Goal: Task Accomplishment & Management: Complete application form

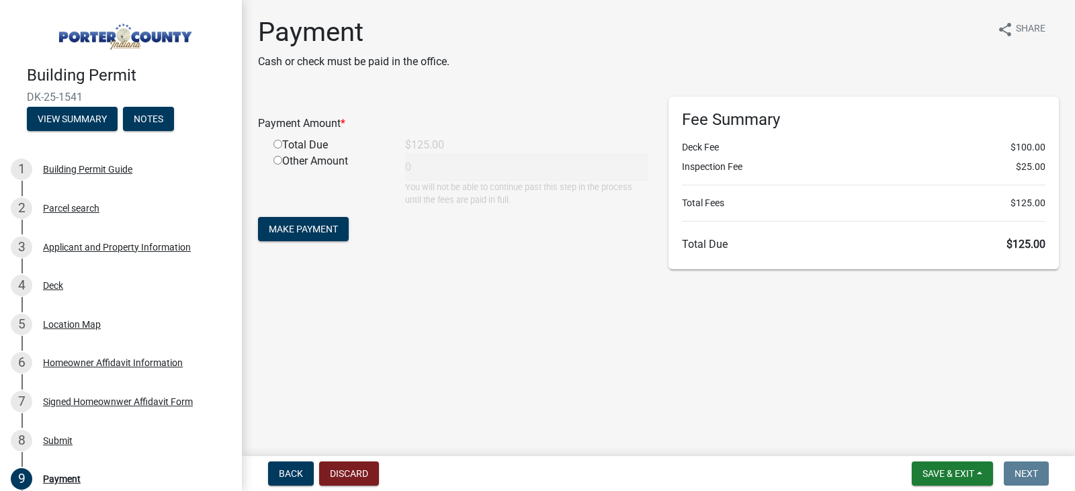
click at [560, 259] on div "Payment Amount * Total Due $125.00 Other Amount 0 You will not be able to conti…" at bounding box center [453, 183] width 411 height 173
click at [276, 143] on input "radio" at bounding box center [278, 144] width 9 height 9
radio input "true"
type input "125"
click at [306, 228] on span "Make Payment" at bounding box center [303, 229] width 69 height 11
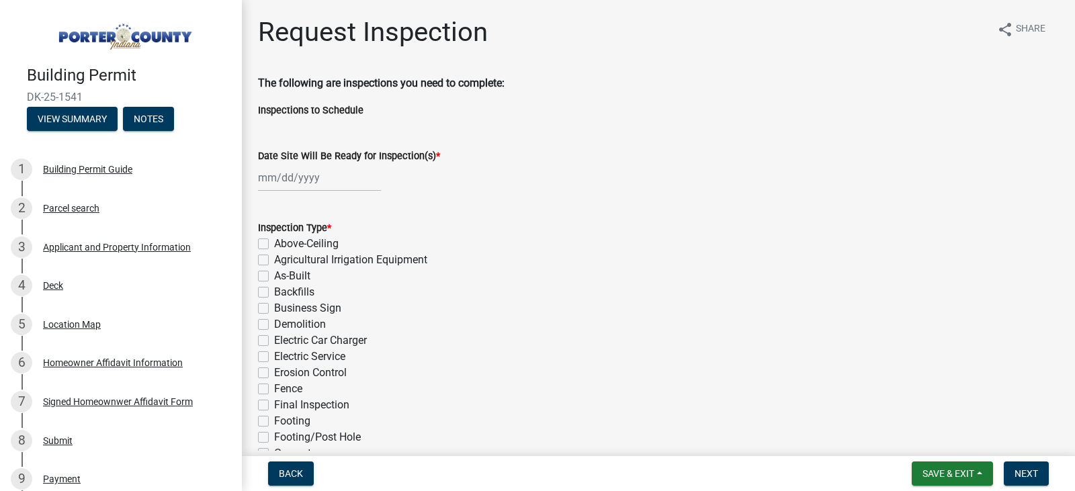
select select "8"
select select "2025"
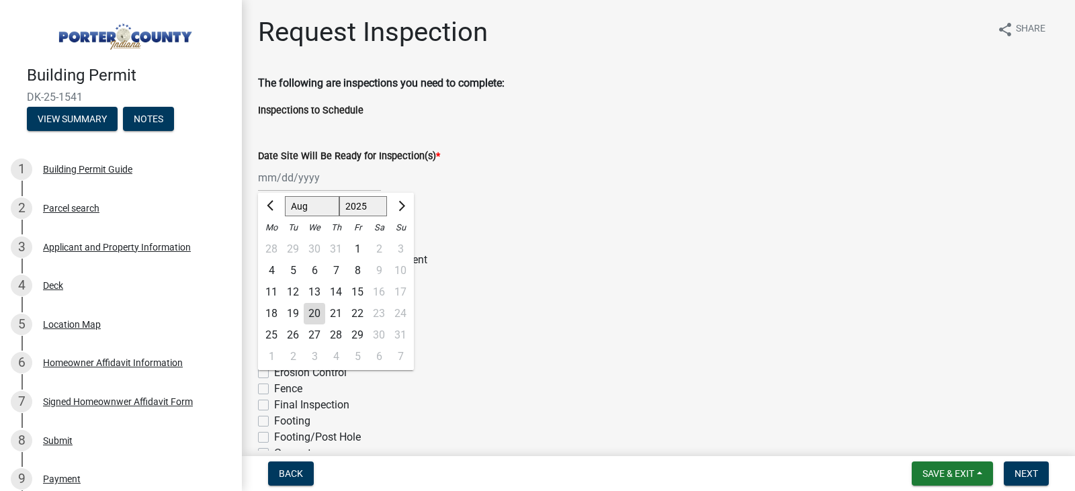
drag, startPoint x: 302, startPoint y: 175, endPoint x: 314, endPoint y: 175, distance: 12.8
click at [302, 175] on div "[PERSON_NAME] Feb Mar Apr [PERSON_NAME][DATE] Oct Nov [DATE] 1526 1527 1528 152…" at bounding box center [319, 178] width 123 height 28
click at [564, 155] on div "Date Site Will Be Ready for Inspection(s) *" at bounding box center [658, 156] width 801 height 16
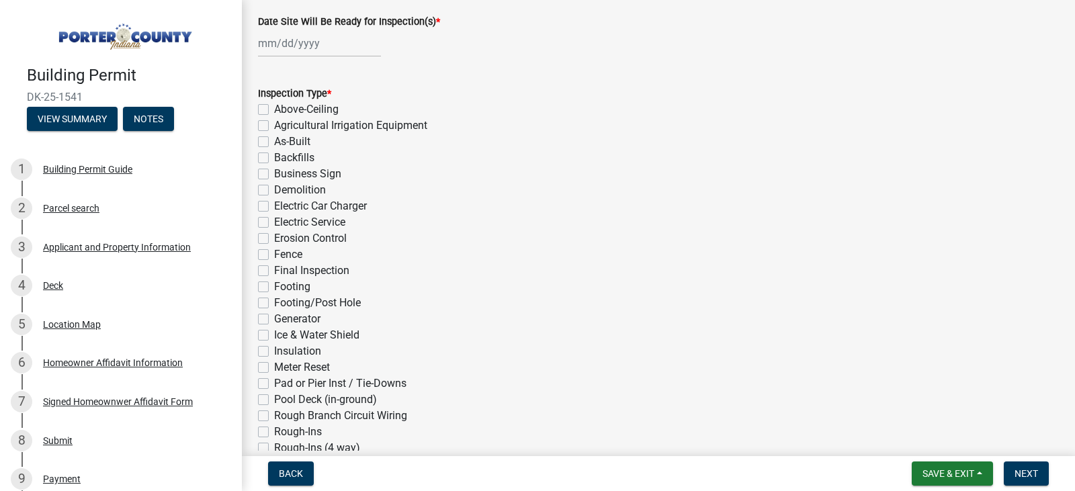
scroll to position [67, 0]
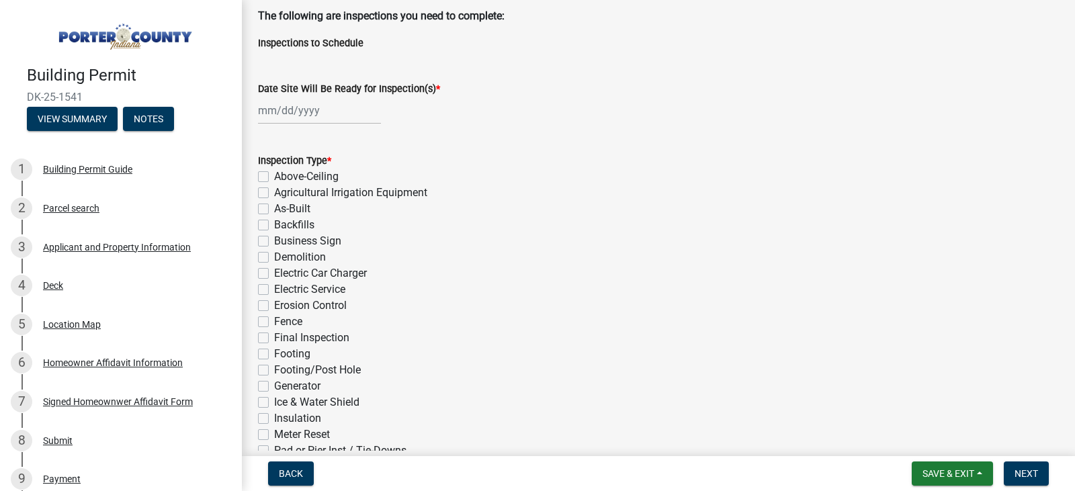
select select "8"
select select "2025"
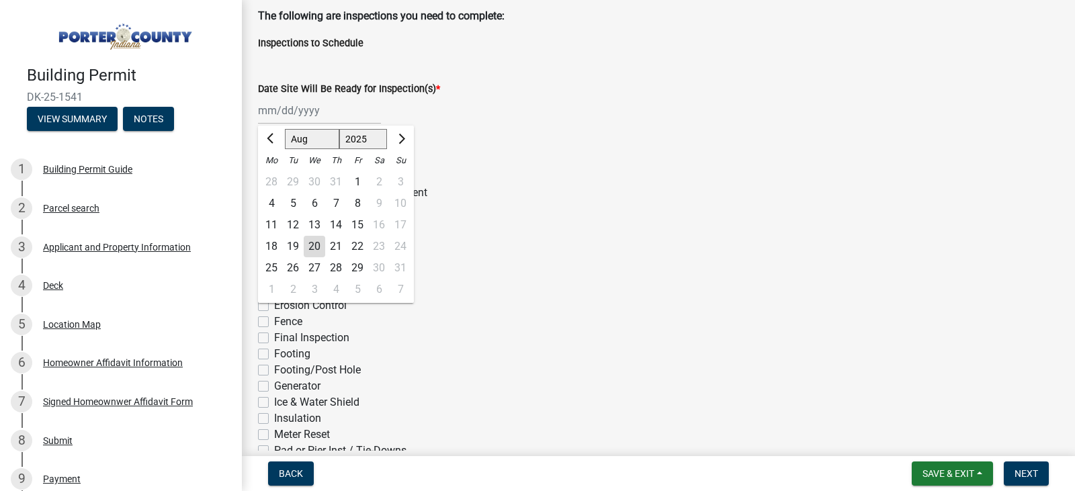
click at [310, 111] on div "[PERSON_NAME] Feb Mar Apr [PERSON_NAME][DATE] Oct Nov [DATE] 1526 1527 1528 152…" at bounding box center [319, 111] width 123 height 28
click at [403, 132] on button "Next month" at bounding box center [400, 139] width 16 height 22
select select "9"
click at [269, 219] on div "15" at bounding box center [272, 225] width 22 height 22
type input "[DATE]"
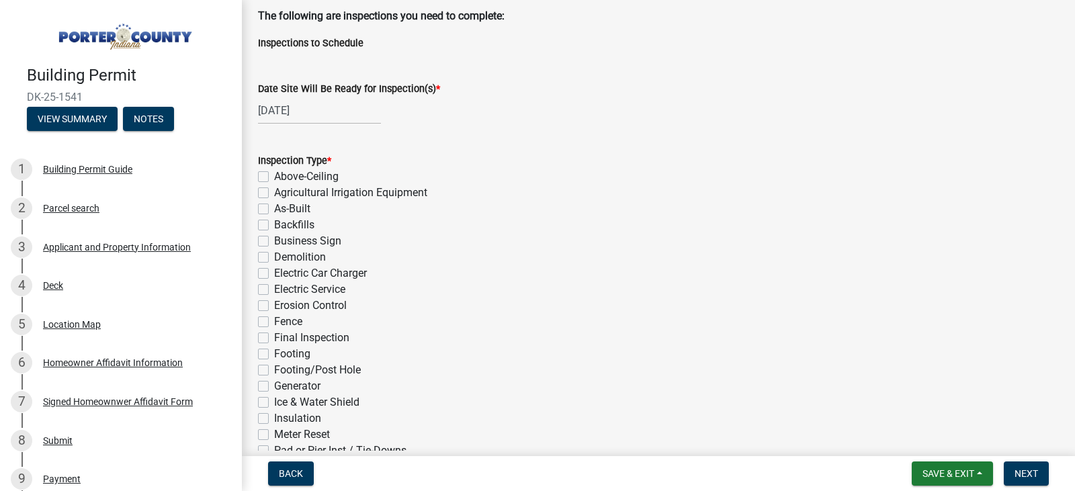
select select "9"
select select "2025"
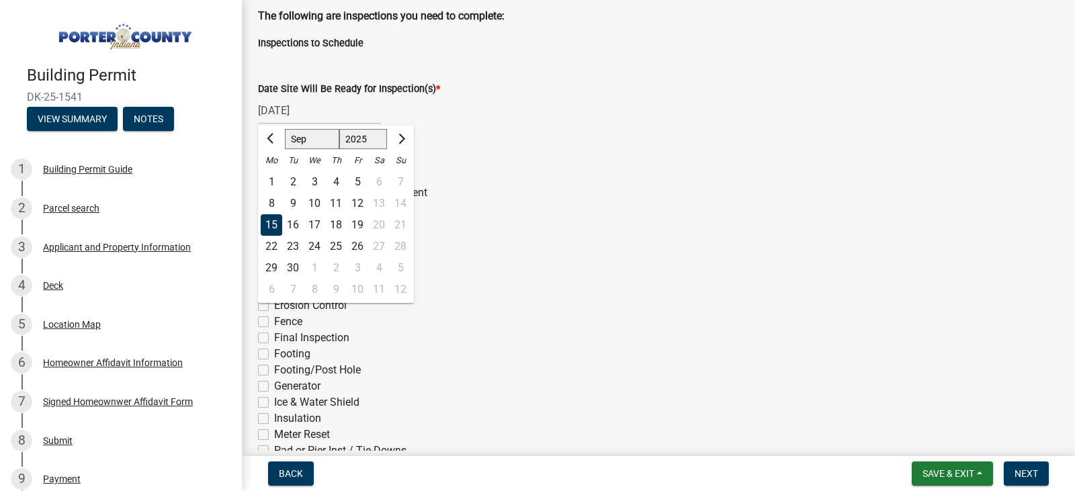
click at [322, 116] on div "[DATE] Jan Feb Mar Apr May Jun [DATE] Aug Sep Oct Nov [DATE] 1526 1527 1528 152…" at bounding box center [319, 111] width 123 height 28
click at [517, 125] on wm-data-entity-input "Date Site Will Be Ready for Inspection(s) * [DATE] Jan Feb Mar Apr May Jun [DAT…" at bounding box center [658, 99] width 801 height 75
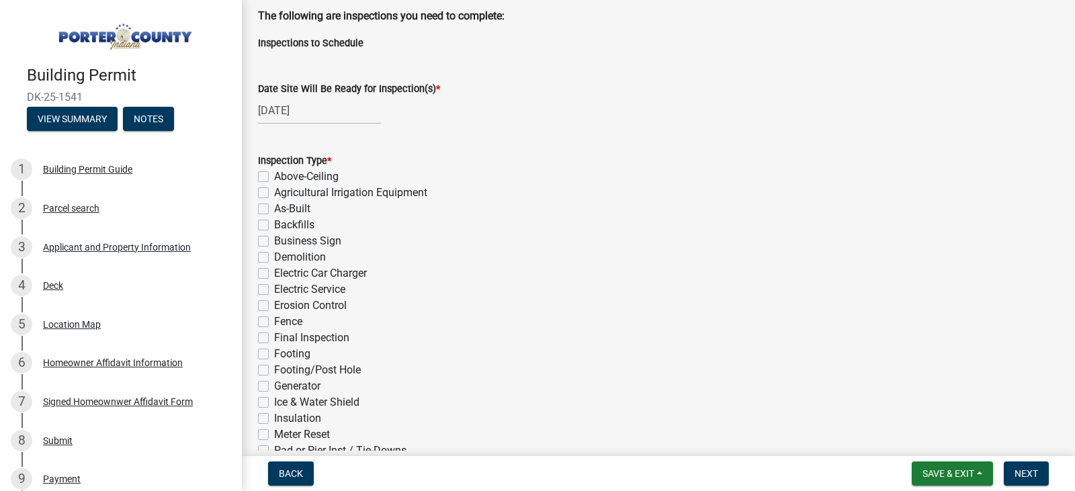
click at [274, 339] on label "Final Inspection" at bounding box center [311, 338] width 75 height 16
click at [274, 339] on input "Final Inspection" at bounding box center [278, 334] width 9 height 9
checkbox input "true"
checkbox input "false"
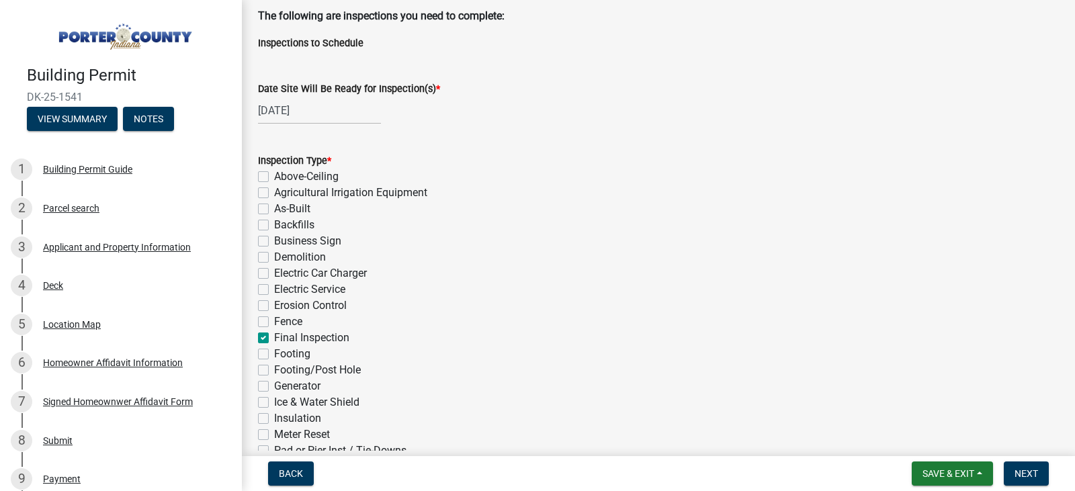
checkbox input "false"
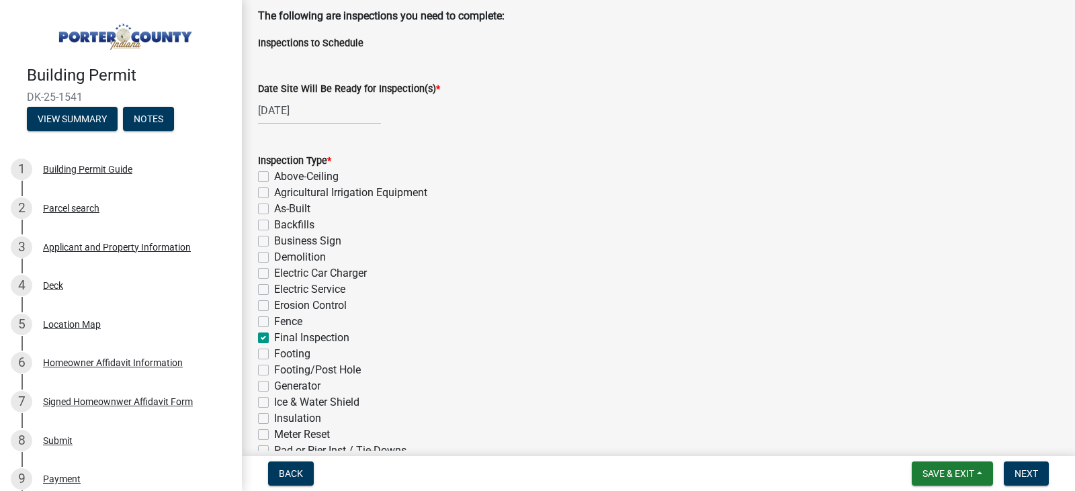
checkbox input "false"
checkbox input "true"
checkbox input "false"
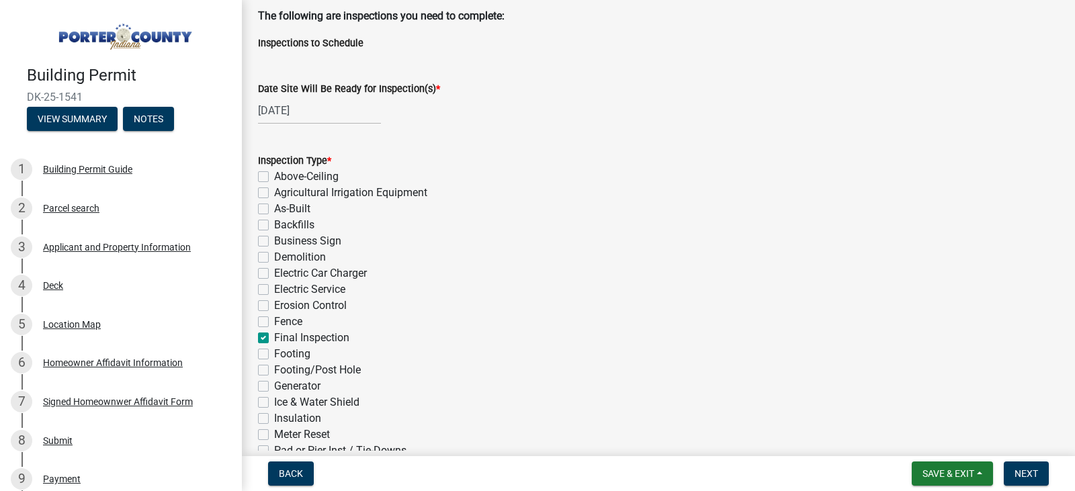
checkbox input "false"
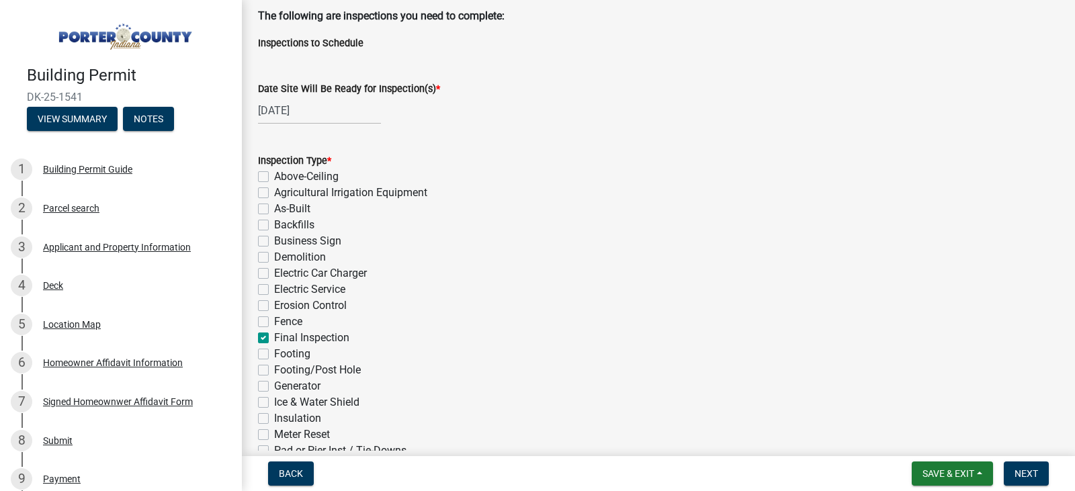
checkbox input "false"
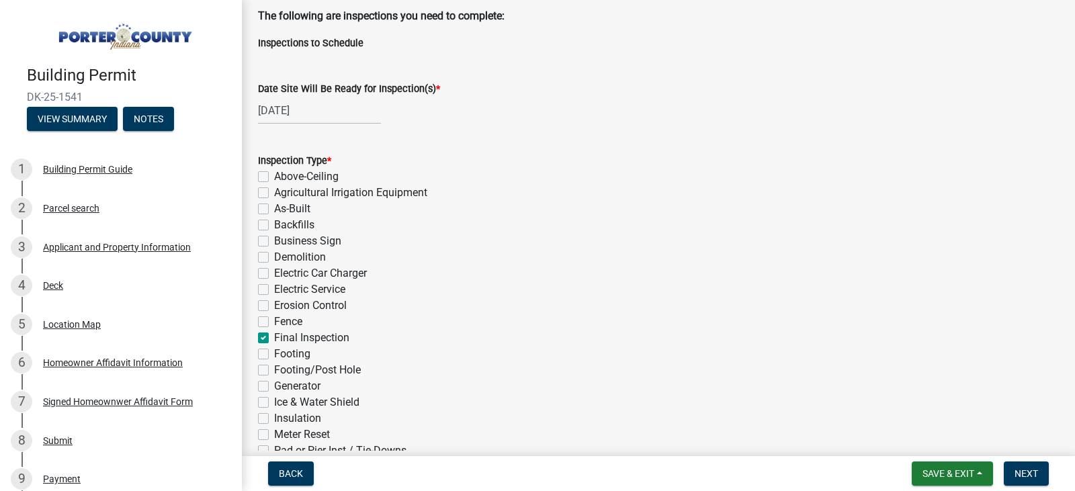
checkbox input "false"
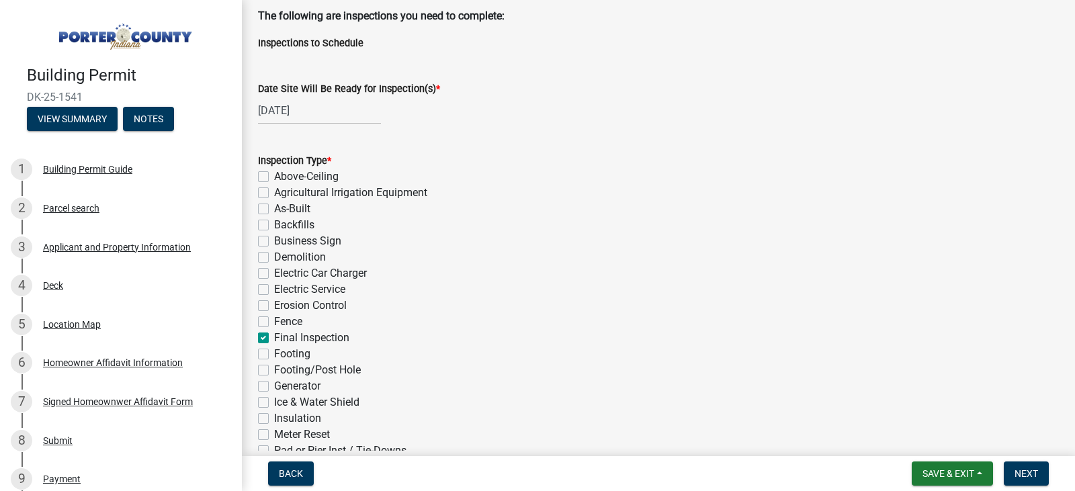
checkbox input "false"
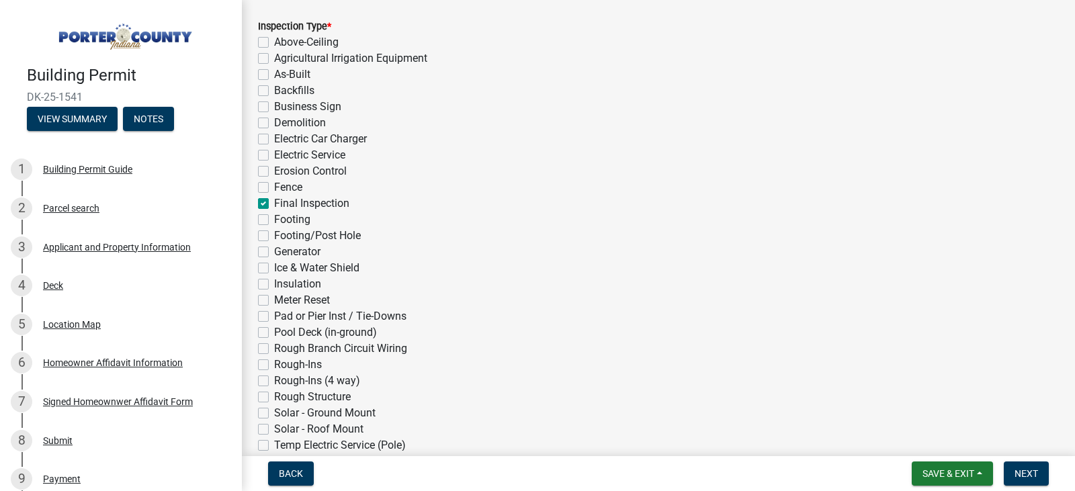
scroll to position [269, 0]
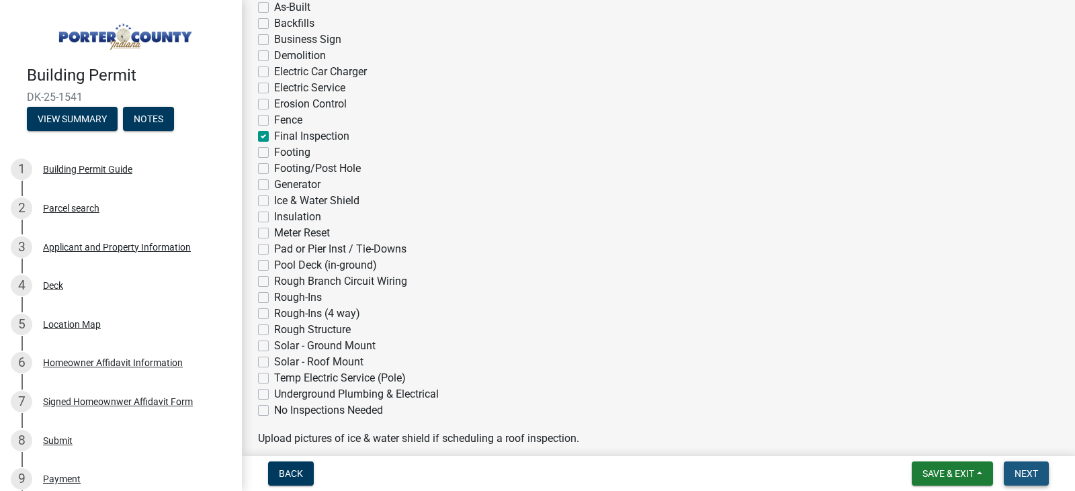
click at [1016, 471] on span "Next" at bounding box center [1027, 473] width 24 height 11
click at [1027, 472] on span "Next" at bounding box center [1027, 473] width 24 height 11
click at [1025, 472] on span "Next" at bounding box center [1027, 473] width 24 height 11
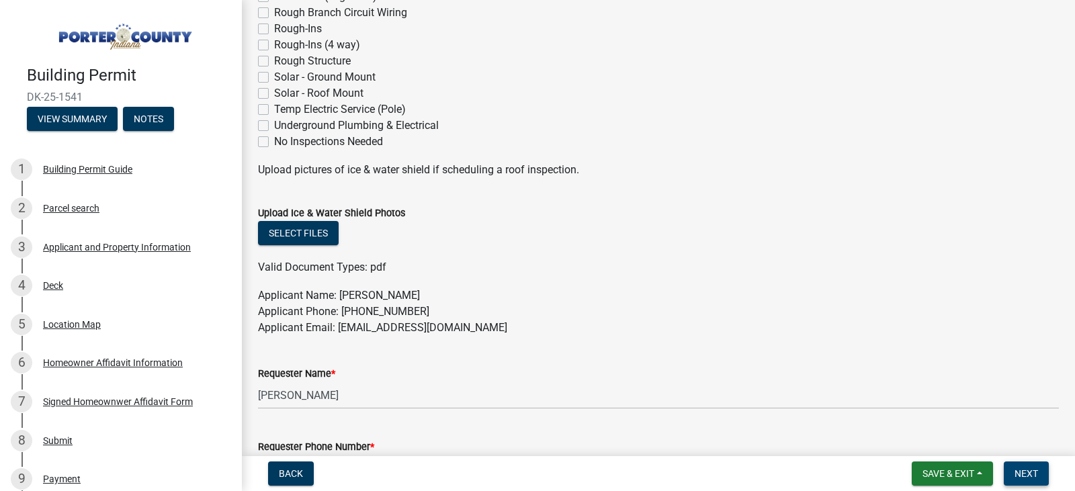
scroll to position [806, 0]
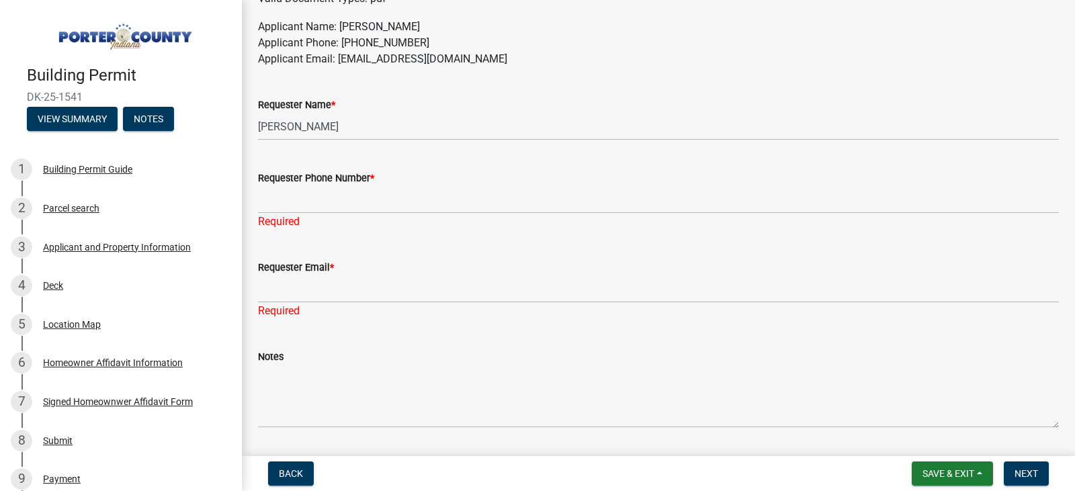
click at [297, 214] on div "Required" at bounding box center [658, 222] width 801 height 16
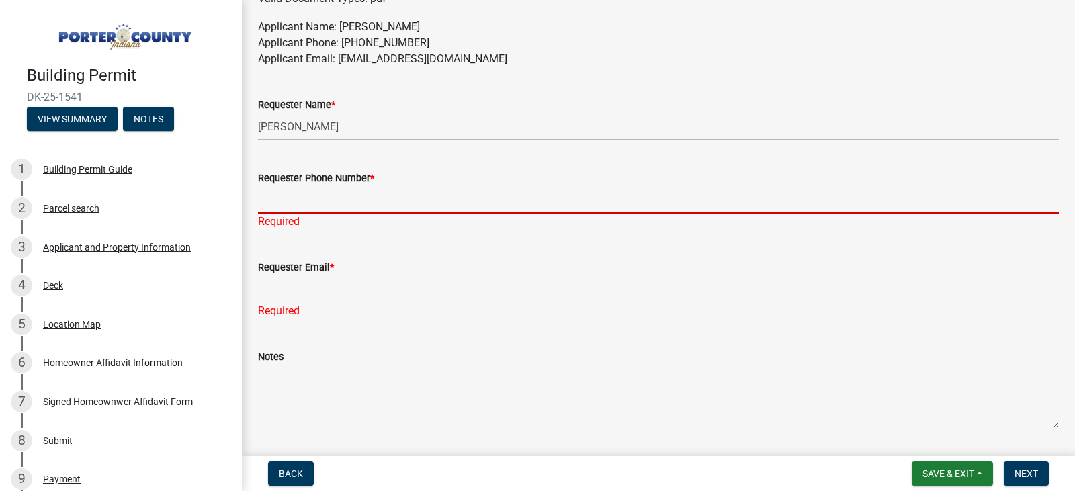
click at [296, 203] on input "Requester Phone Number *" at bounding box center [658, 200] width 801 height 28
type input "2195776026"
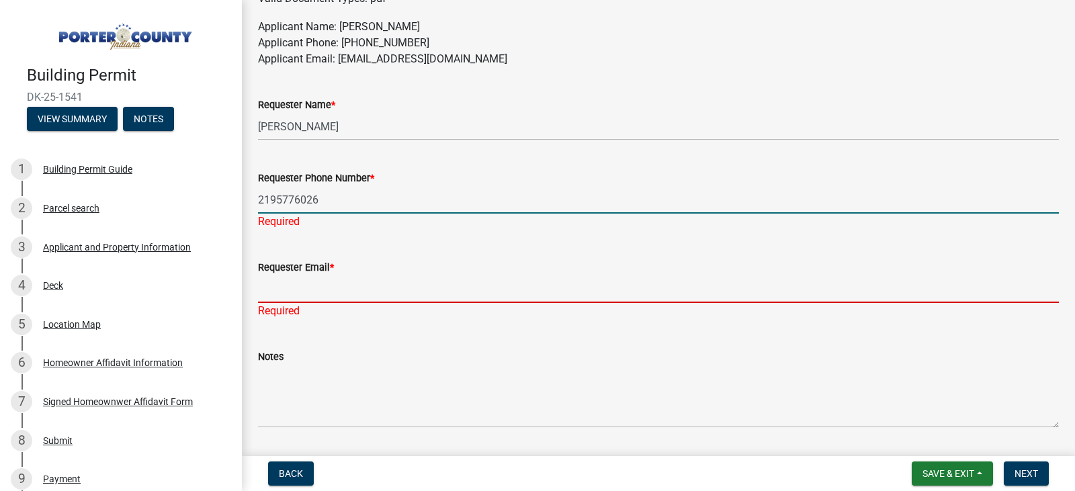
type input "[EMAIL_ADDRESS][DOMAIN_NAME]"
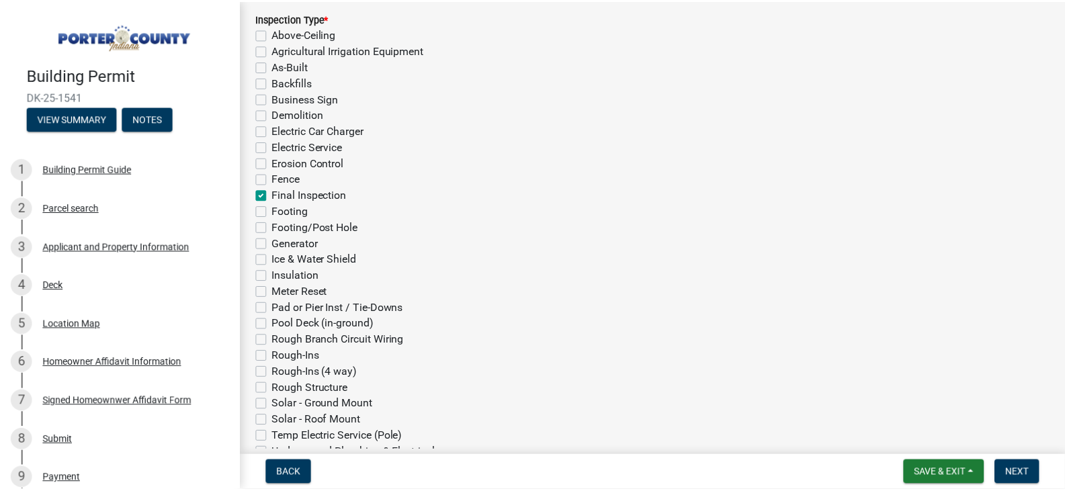
scroll to position [0, 0]
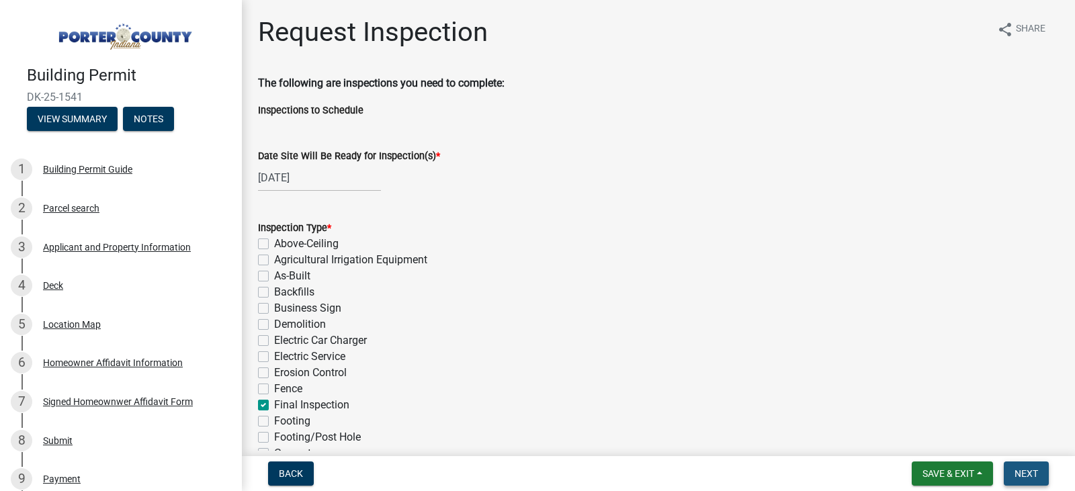
click at [1038, 477] on button "Next" at bounding box center [1026, 474] width 45 height 24
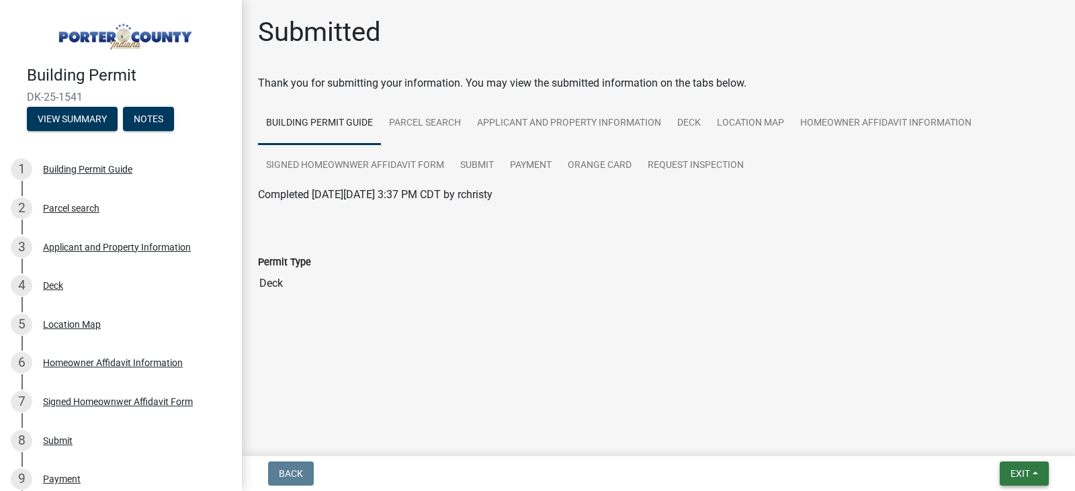
click at [1025, 468] on span "Exit" at bounding box center [1020, 473] width 19 height 11
click at [1027, 468] on span "Exit" at bounding box center [1020, 473] width 19 height 11
click at [1026, 468] on span "Exit" at bounding box center [1020, 473] width 19 height 11
click at [985, 435] on button "Save & Exit" at bounding box center [995, 439] width 108 height 32
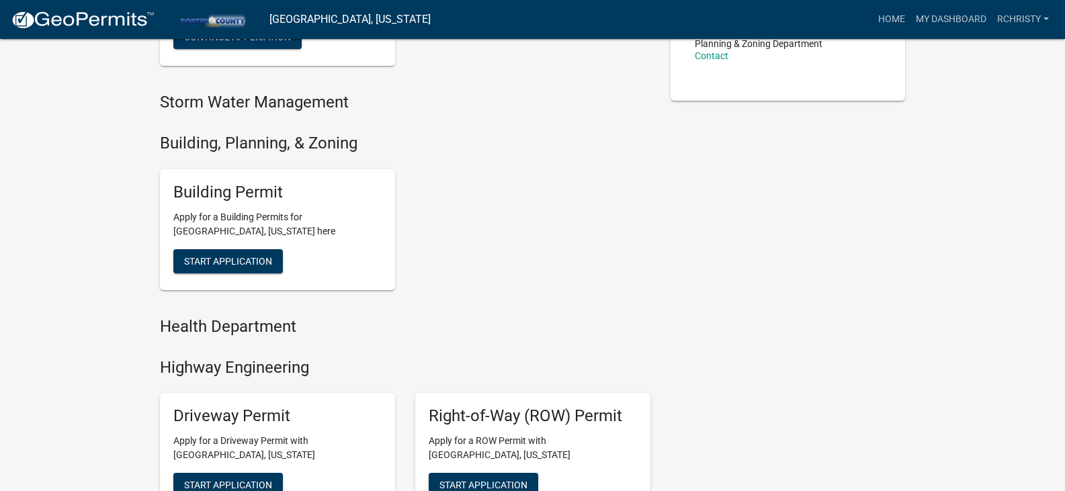
scroll to position [182, 0]
